Goal: Task Accomplishment & Management: Use online tool/utility

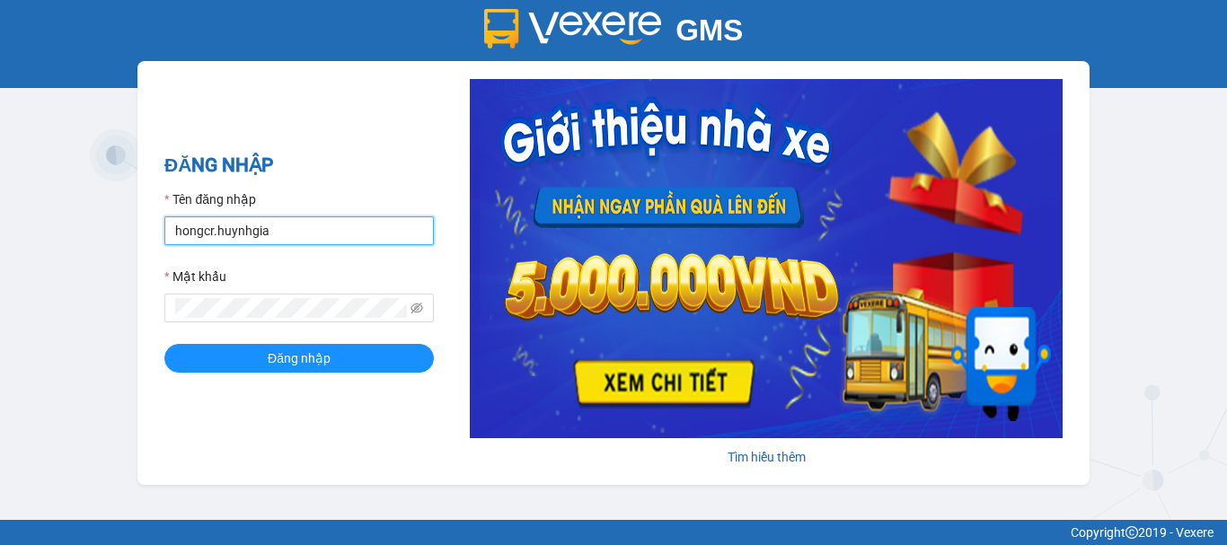
click at [353, 231] on input "hongcr.huynhgia" at bounding box center [298, 230] width 269 height 29
type input "quynhcamranh.huynhgia"
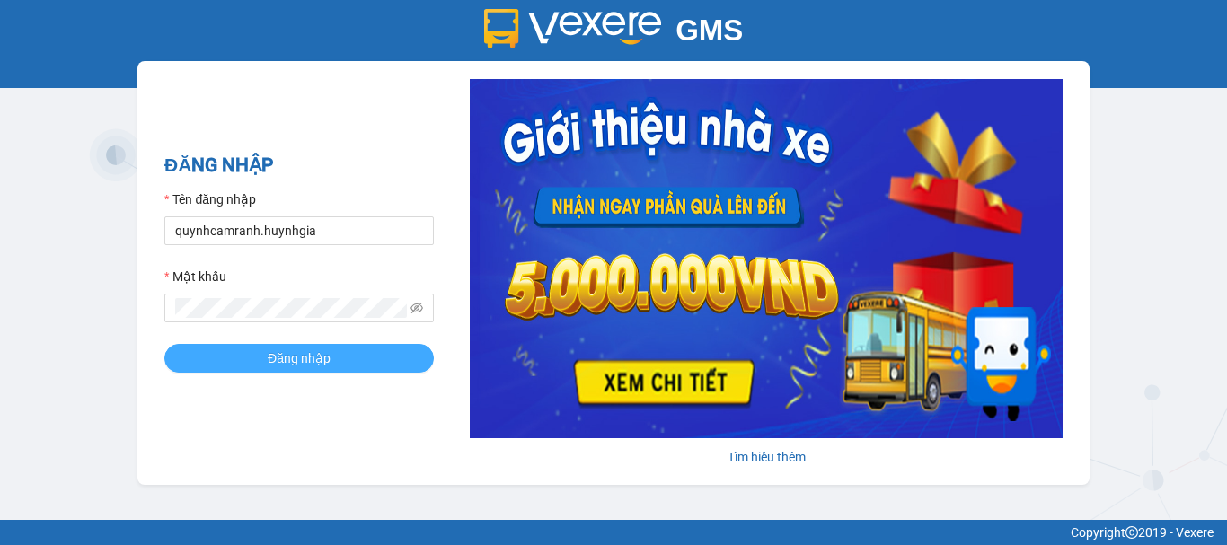
click at [358, 365] on button "Đăng nhập" at bounding box center [298, 358] width 269 height 29
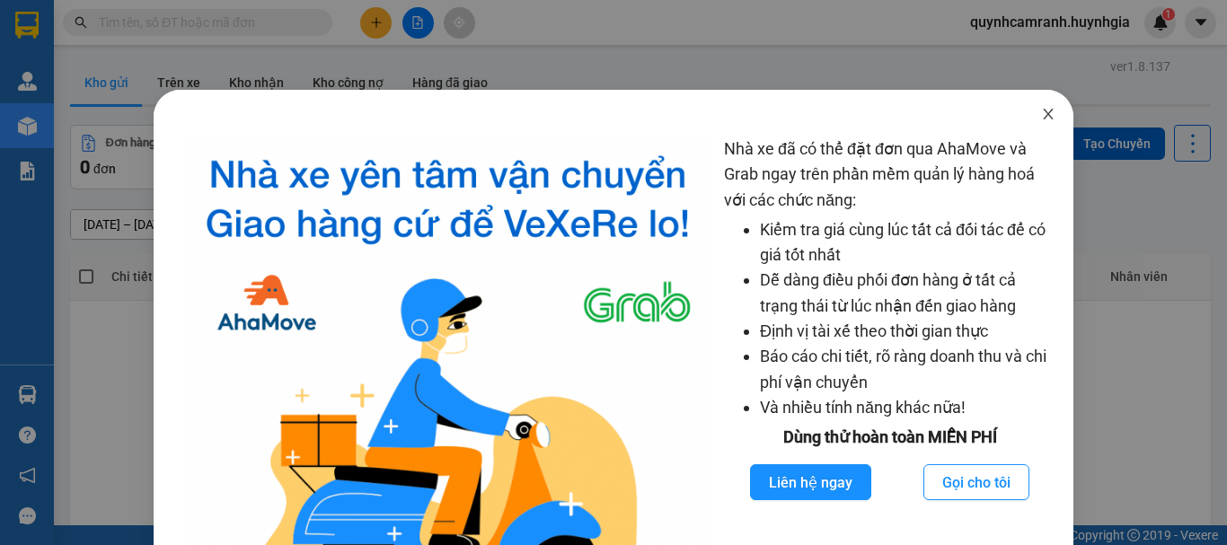
click at [1041, 113] on icon "close" at bounding box center [1048, 114] width 14 height 14
